Goal: Task Accomplishment & Management: Manage account settings

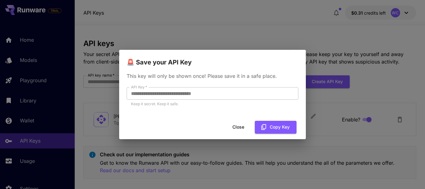
click at [234, 129] on button "Close" at bounding box center [238, 127] width 28 height 13
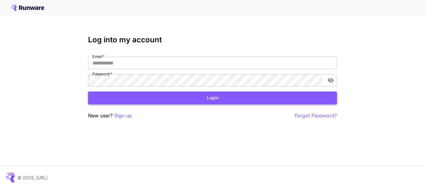
type input "**********"
click at [165, 95] on button "Login" at bounding box center [212, 97] width 249 height 13
